Goal: Information Seeking & Learning: Learn about a topic

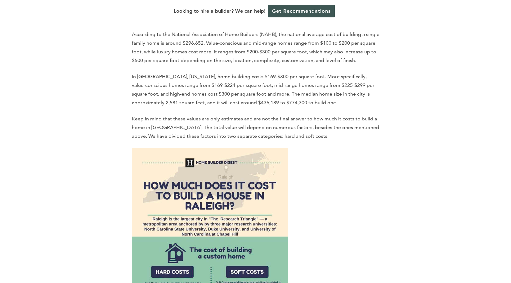
scroll to position [316, 0]
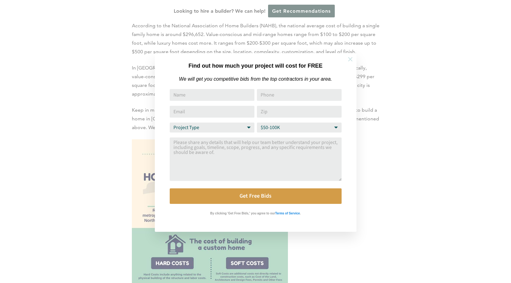
click at [350, 59] on icon at bounding box center [350, 59] width 4 height 4
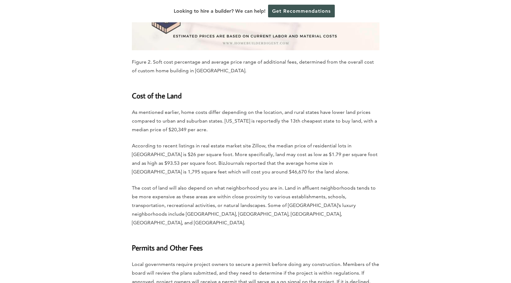
scroll to position [1500, 0]
drag, startPoint x: 265, startPoint y: 146, endPoint x: 280, endPoint y: 108, distance: 40.6
click at [280, 108] on p "As mentioned earlier, home costs differ depending on the location, and rural st…" at bounding box center [256, 120] width 248 height 26
drag, startPoint x: 280, startPoint y: 108, endPoint x: 260, endPoint y: 154, distance: 50.8
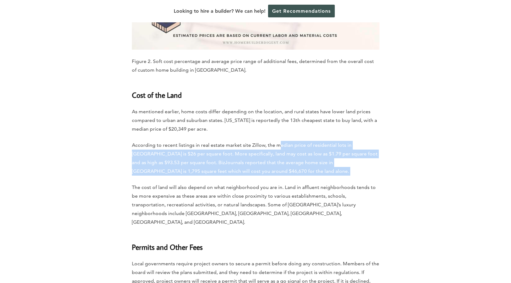
drag, startPoint x: 260, startPoint y: 154, endPoint x: 279, endPoint y: 119, distance: 40.0
click at [279, 141] on p "According to recent listings in real estate market site Zillow, the median pric…" at bounding box center [256, 158] width 248 height 35
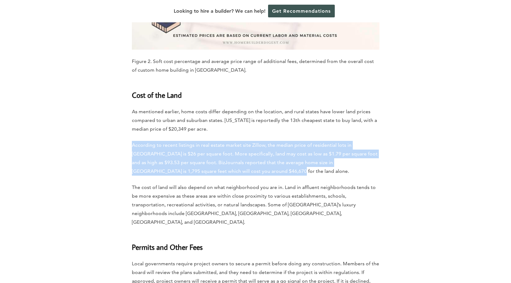
drag, startPoint x: 279, startPoint y: 116, endPoint x: 261, endPoint y: 151, distance: 39.3
click at [261, 151] on p "According to recent listings in real estate market site Zillow, the median pric…" at bounding box center [256, 158] width 248 height 35
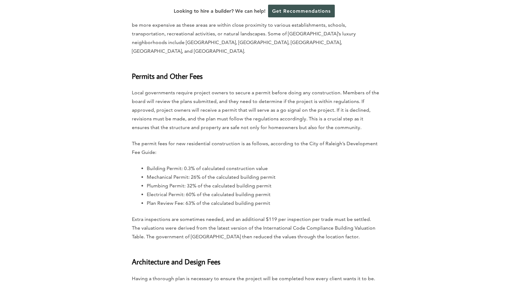
scroll to position [1653, 0]
